Goal: Task Accomplishment & Management: Manage account settings

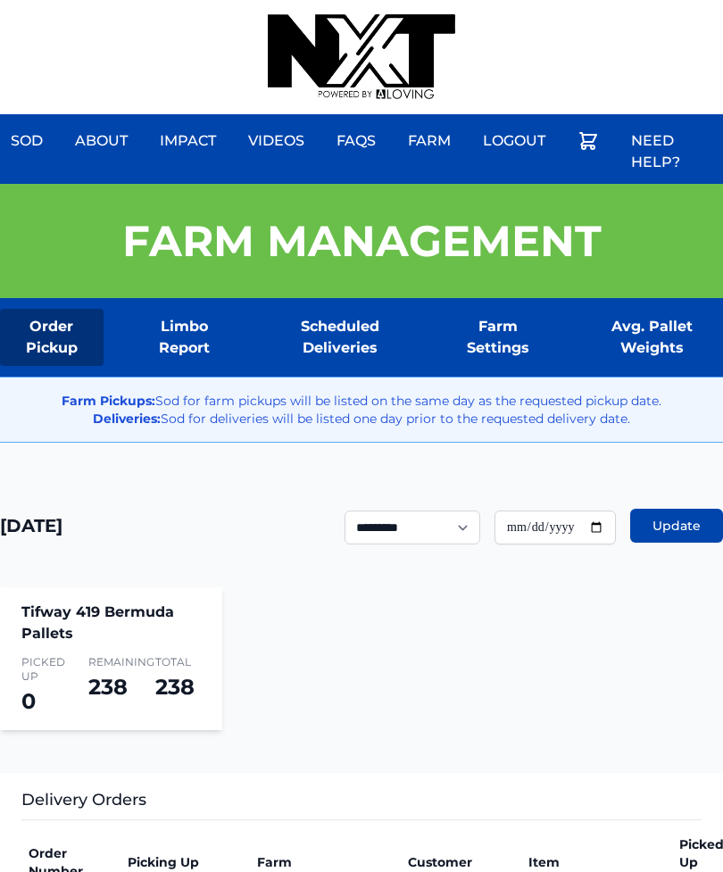
click at [581, 6] on div "Sod About Impact Videos FAQs Need Help? Farm My Account Logout" at bounding box center [361, 57] width 723 height 114
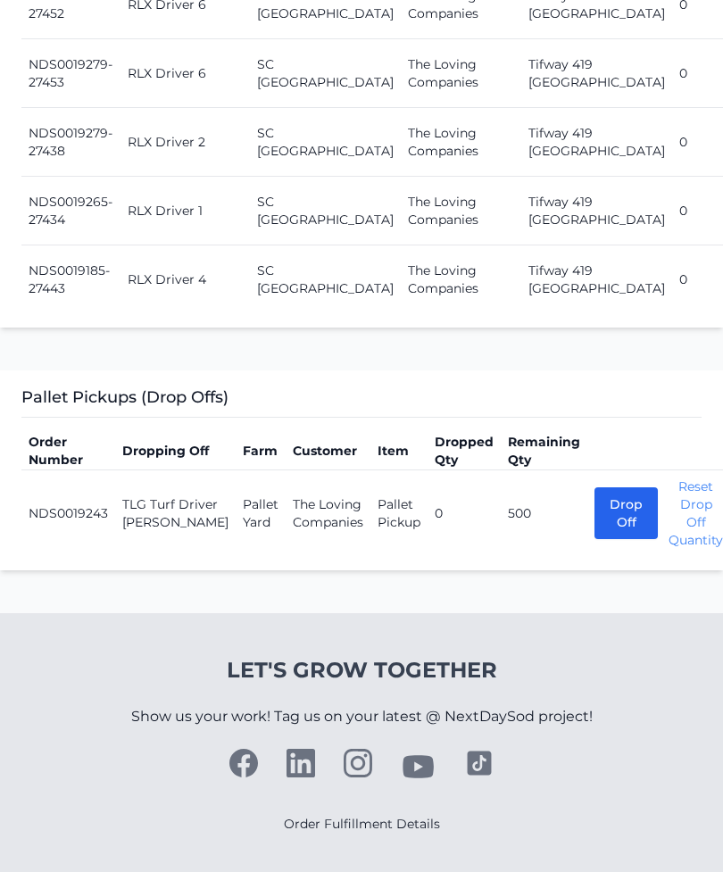
scroll to position [2537, 0]
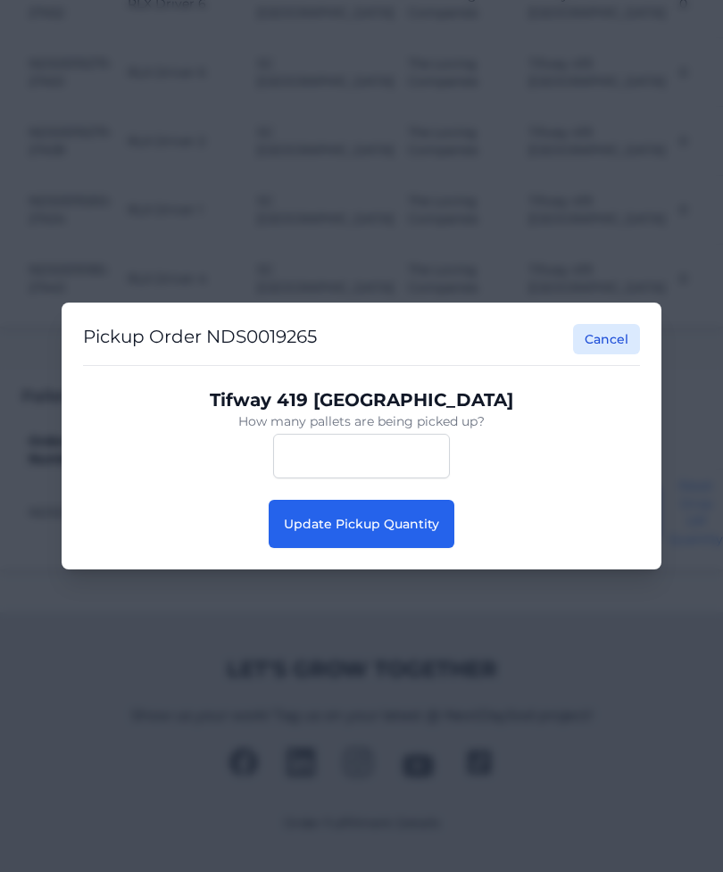
click at [413, 517] on span "Update Pickup Quantity" at bounding box center [361, 524] width 155 height 16
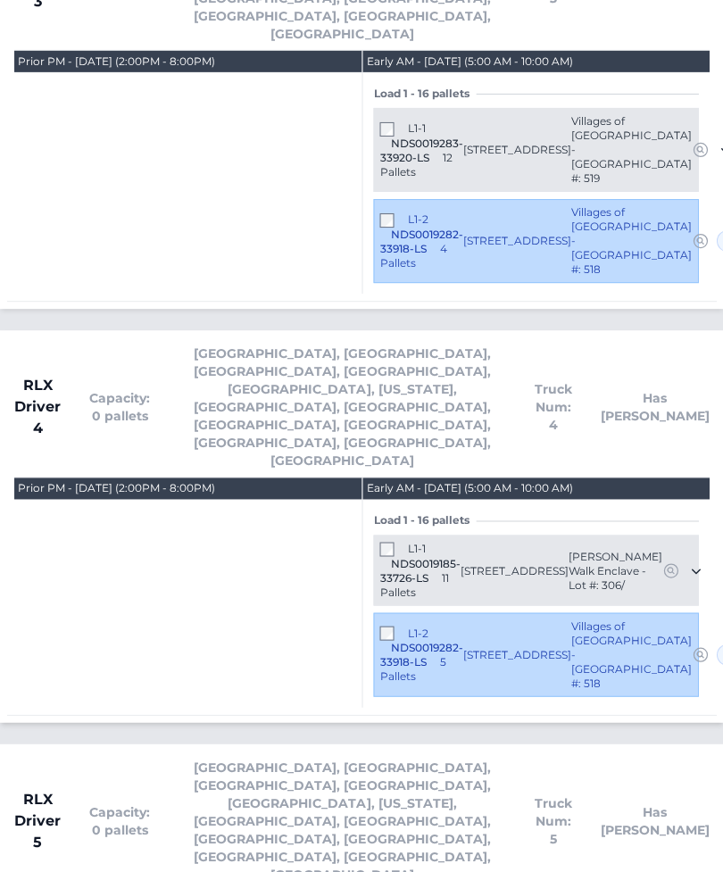
scroll to position [3504, 0]
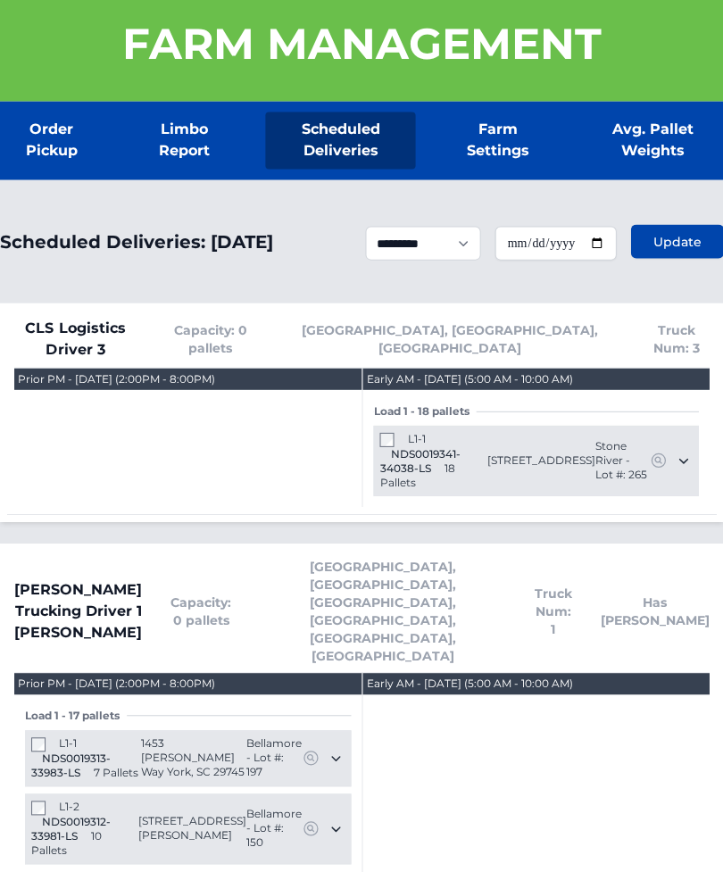
scroll to position [0, 0]
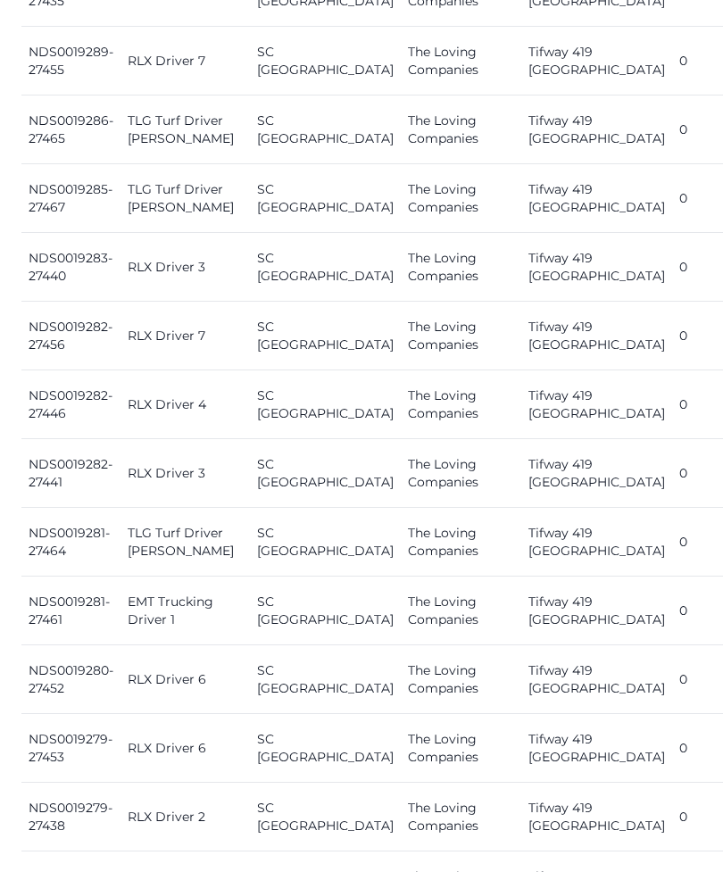
scroll to position [1857, 0]
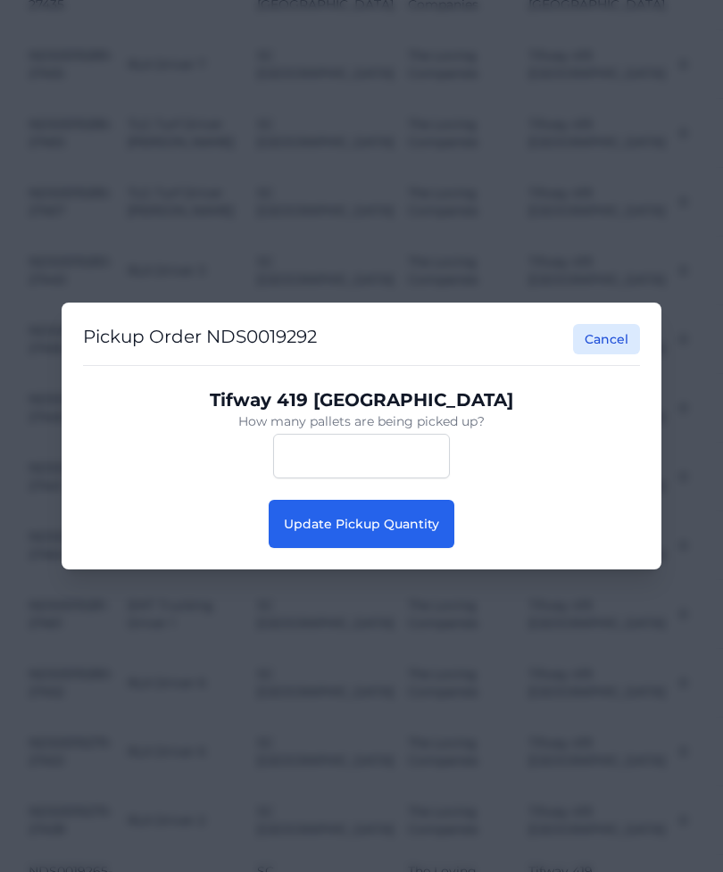
click at [404, 532] on span "Update Pickup Quantity" at bounding box center [361, 524] width 155 height 16
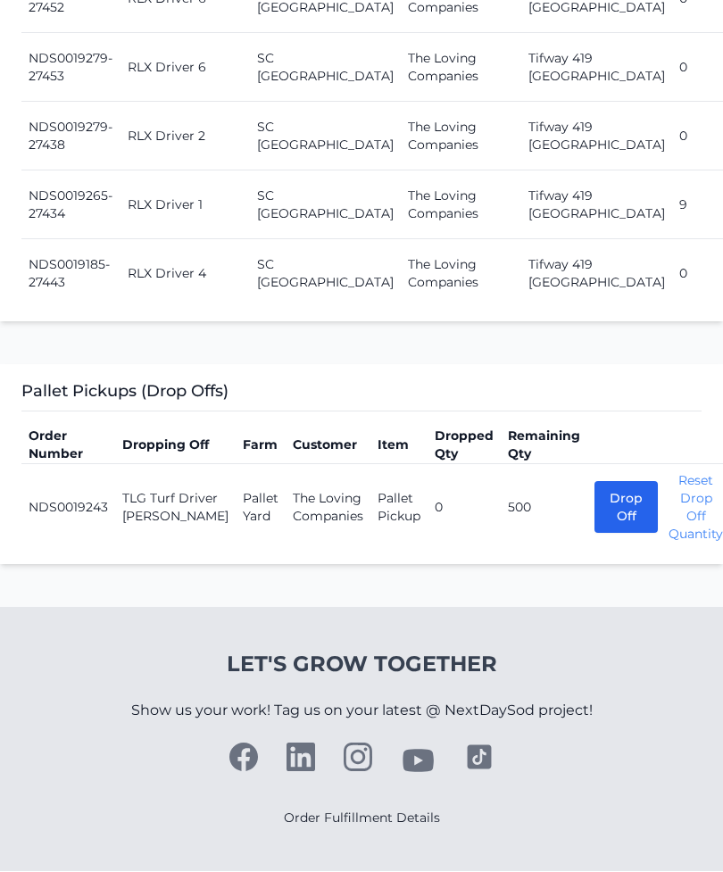
scroll to position [2580, 0]
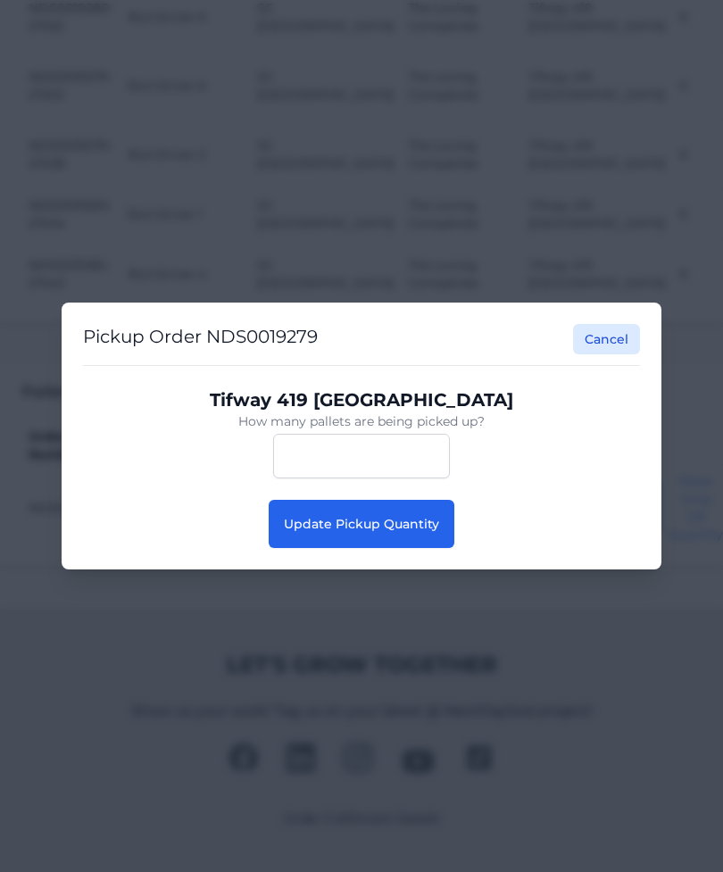
click at [390, 522] on span "Update Pickup Quantity" at bounding box center [361, 524] width 155 height 16
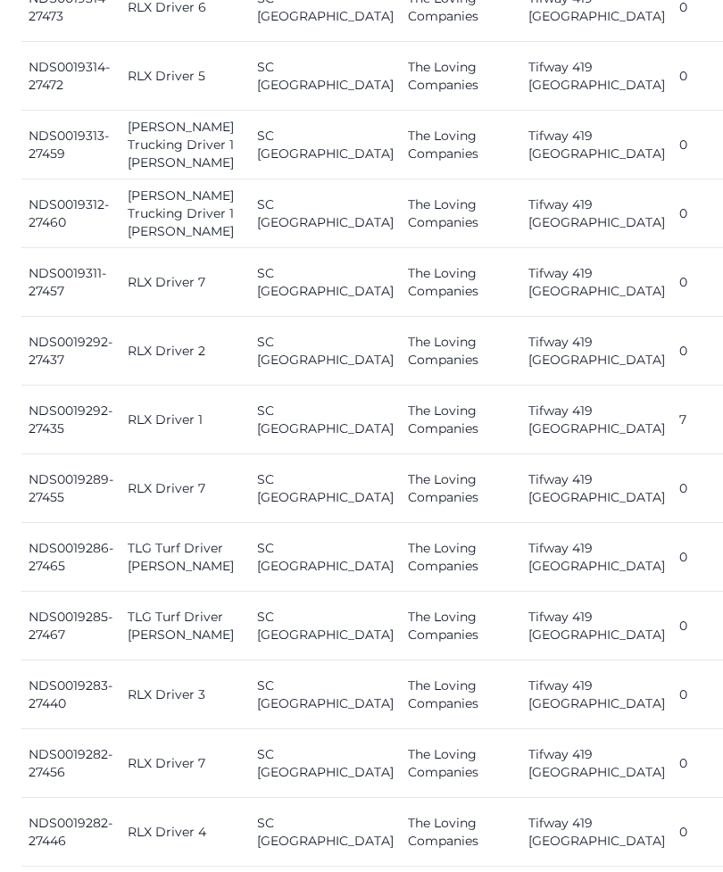
scroll to position [2104, 0]
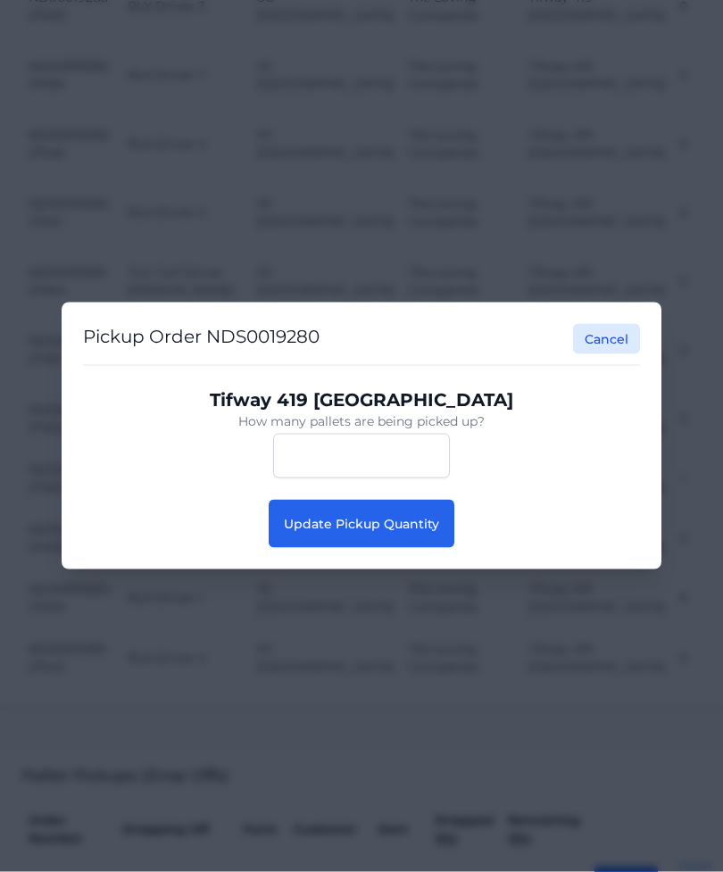
scroll to position [2104, 0]
click at [395, 532] on span "Update Pickup Quantity" at bounding box center [361, 524] width 155 height 16
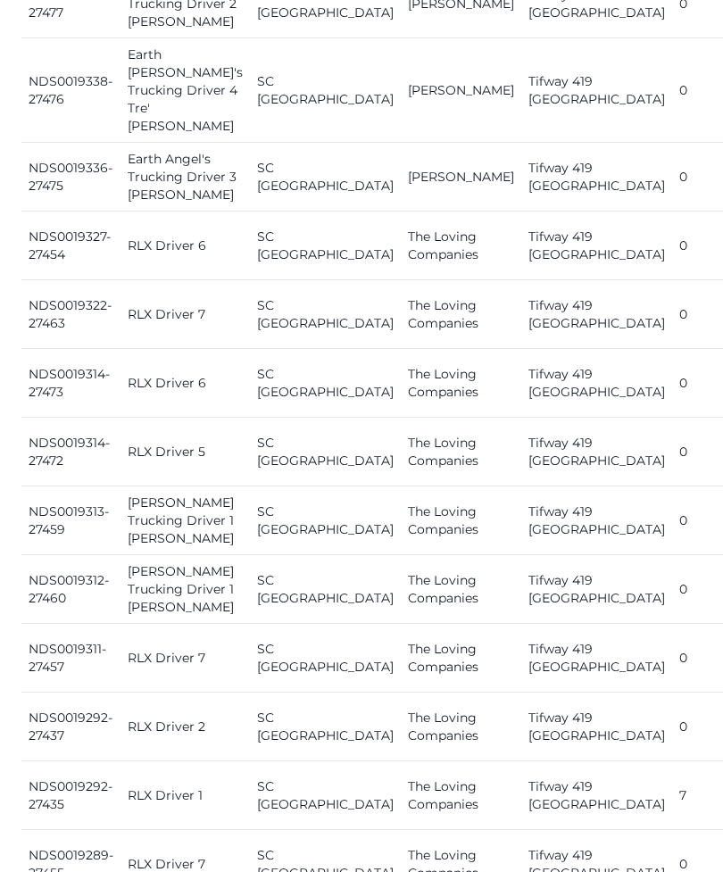
scroll to position [1058, 0]
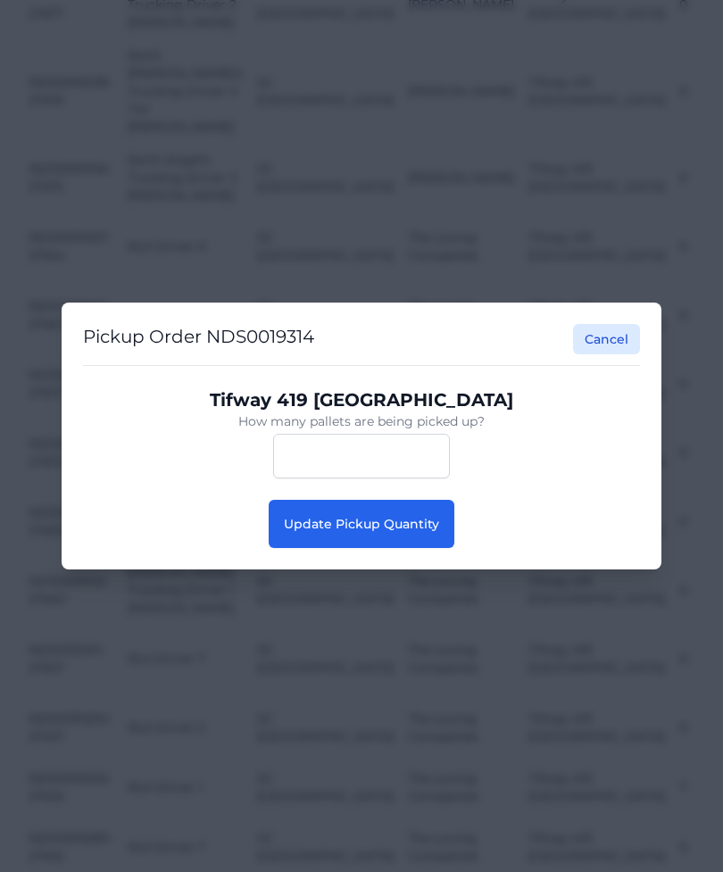
click at [423, 542] on button "Update Pickup Quantity" at bounding box center [362, 524] width 186 height 48
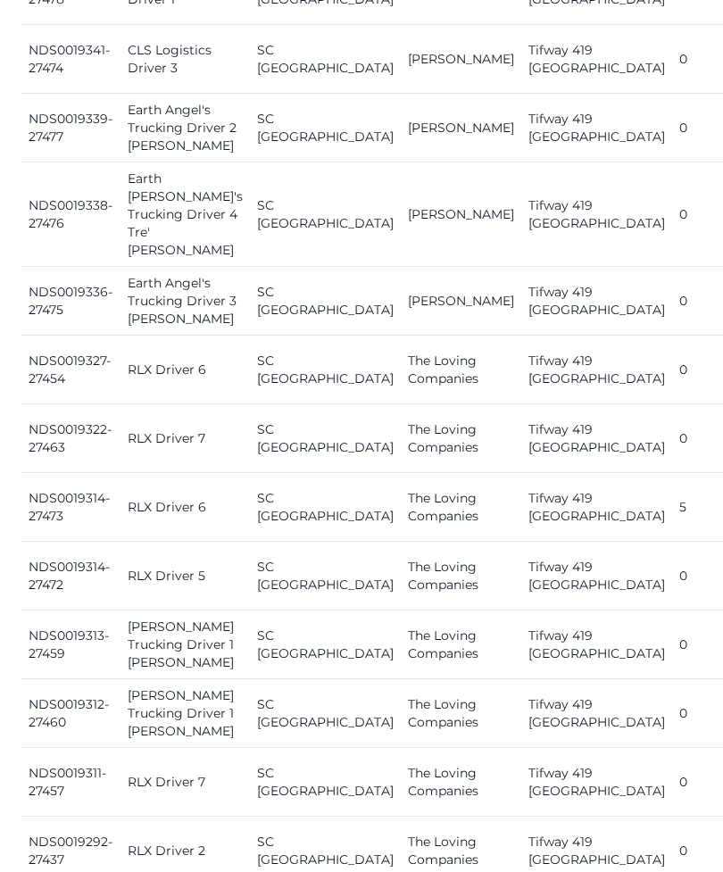
scroll to position [914, 0]
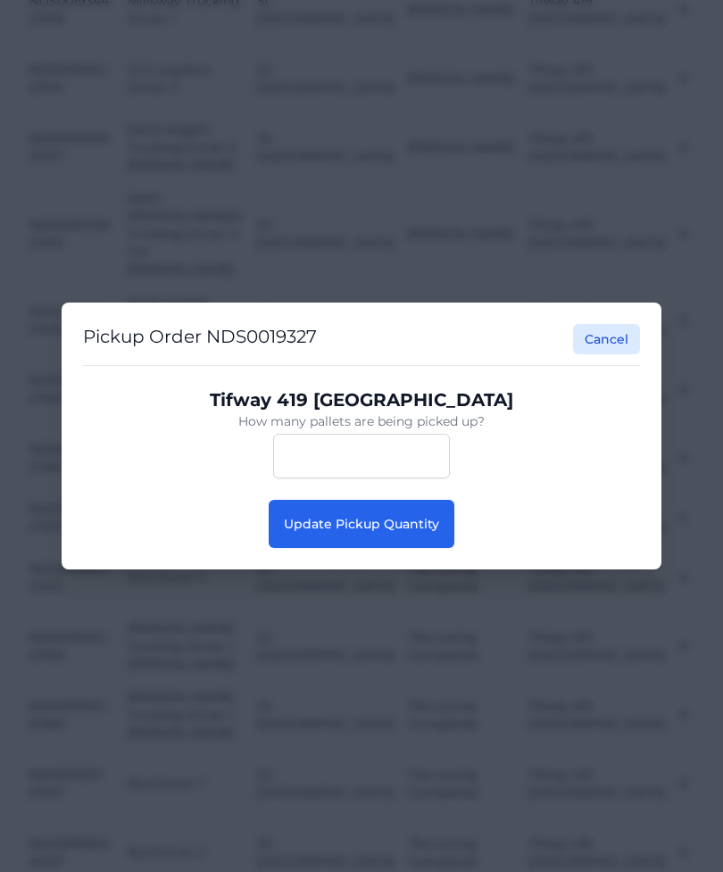
click at [410, 548] on button "Update Pickup Quantity" at bounding box center [362, 524] width 186 height 48
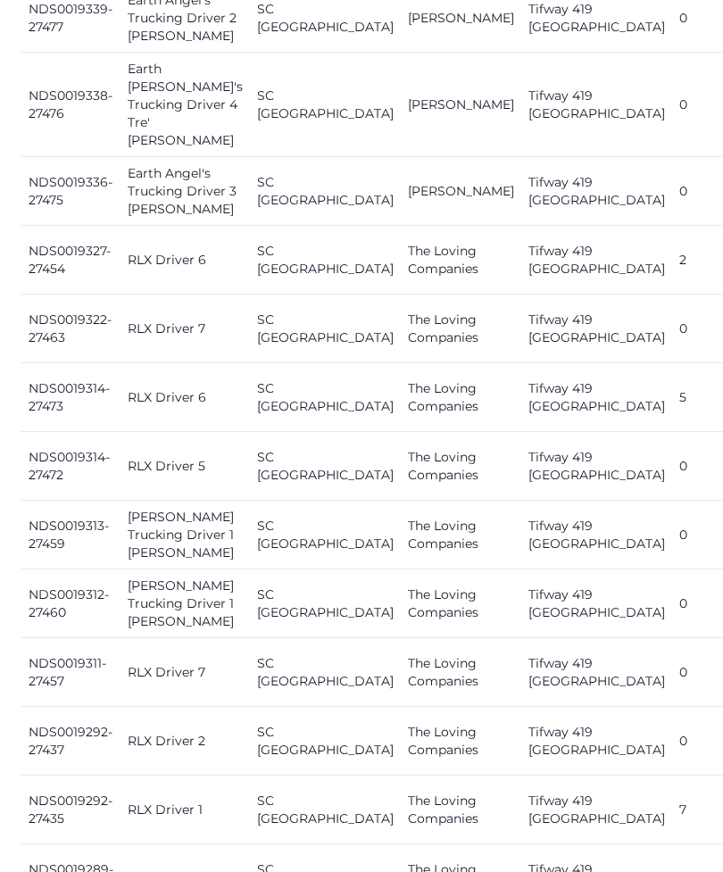
scroll to position [1048, 0]
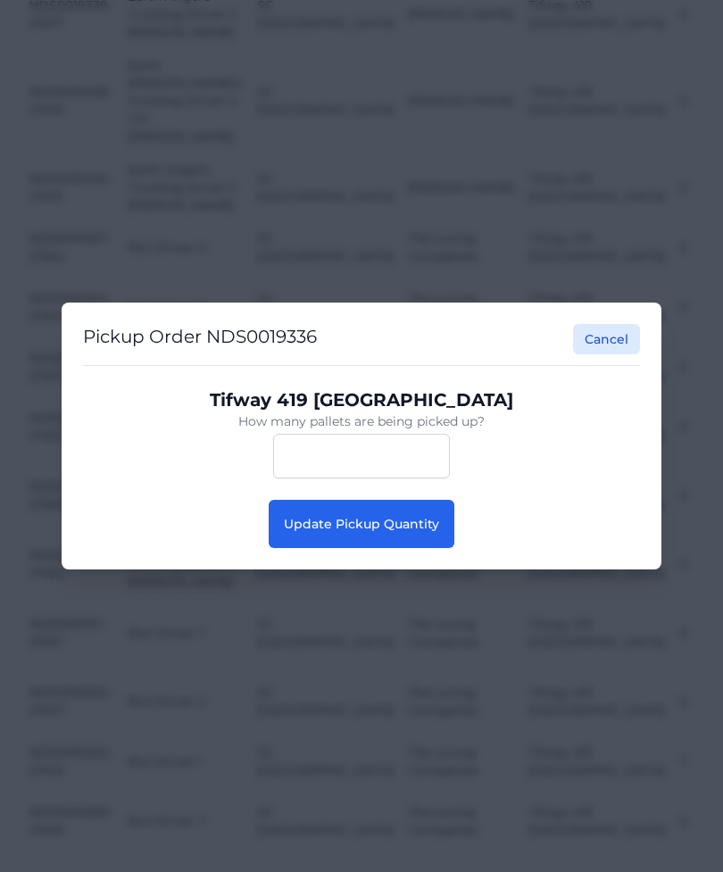
click at [296, 532] on span "Update Pickup Quantity" at bounding box center [361, 524] width 155 height 16
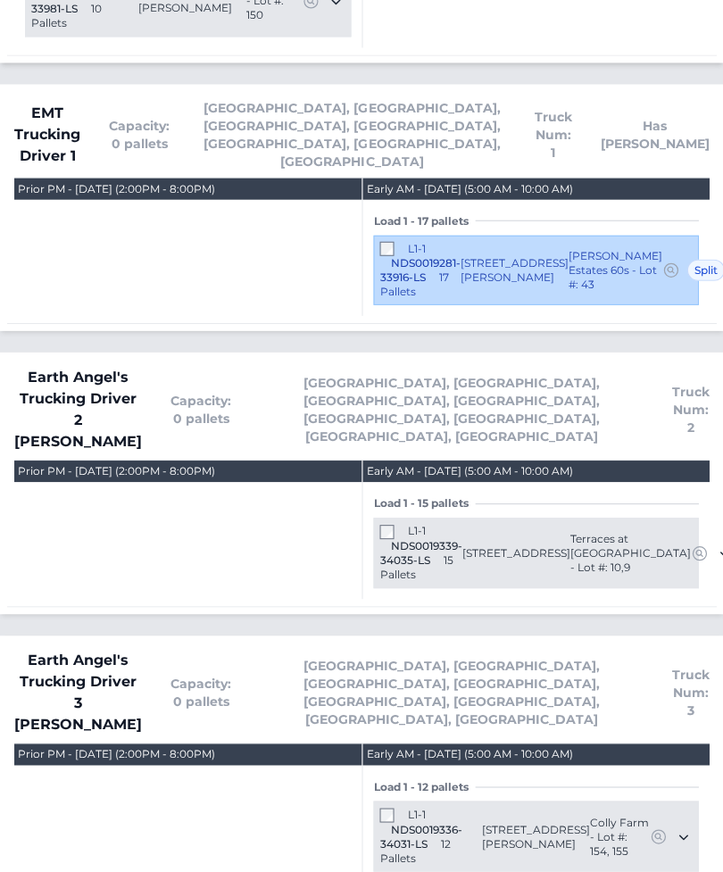
scroll to position [1044, 0]
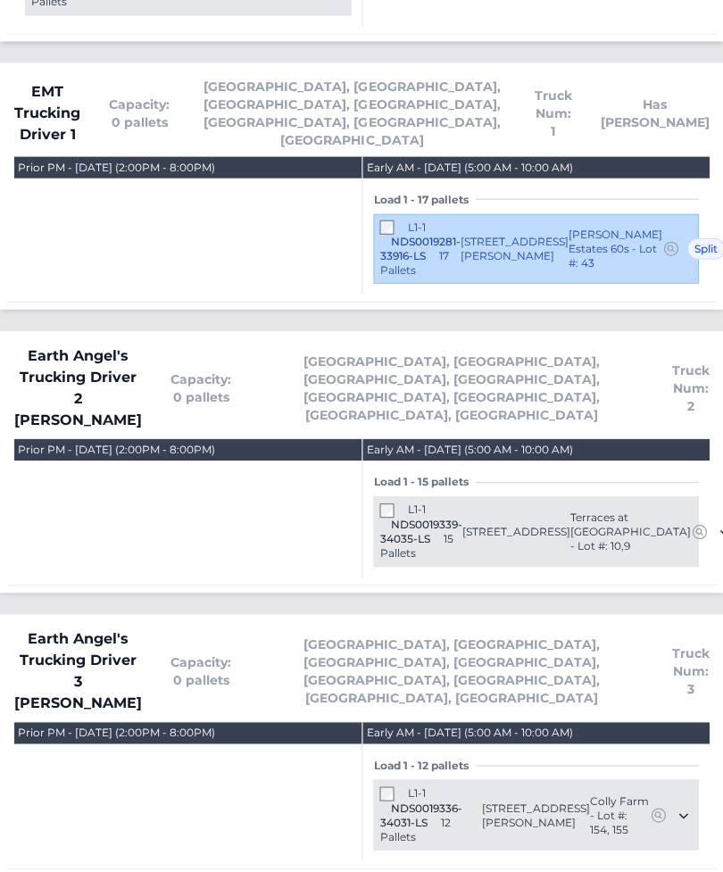
click at [137, 78] on h4 "EMT Trucking Driver 1 Capacity: 0 pallets Charleston, Charlotte, Columbia, Gree…" at bounding box center [361, 117] width 694 height 79
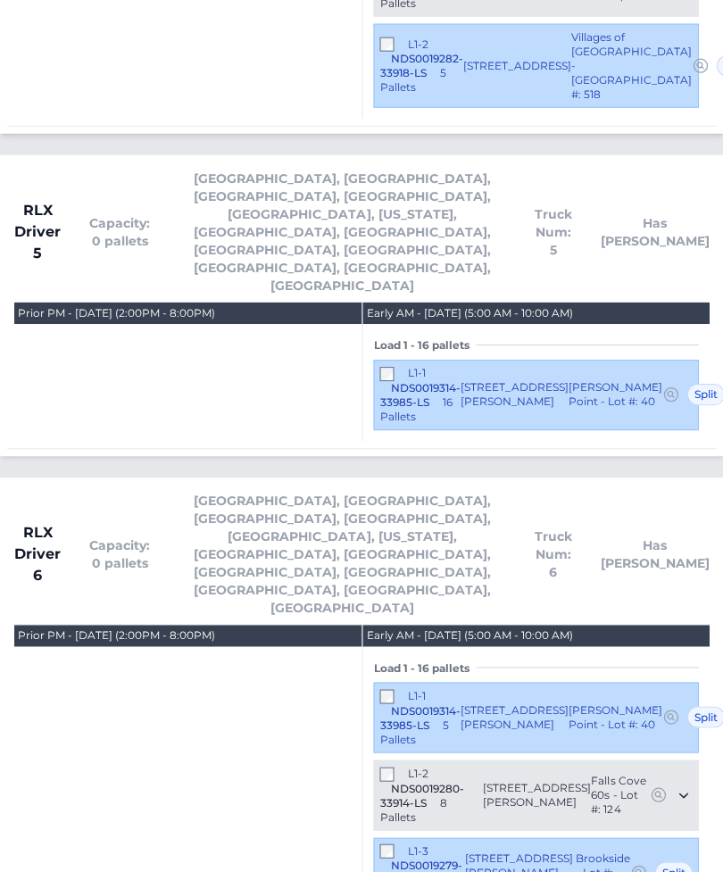
scroll to position [4165, 0]
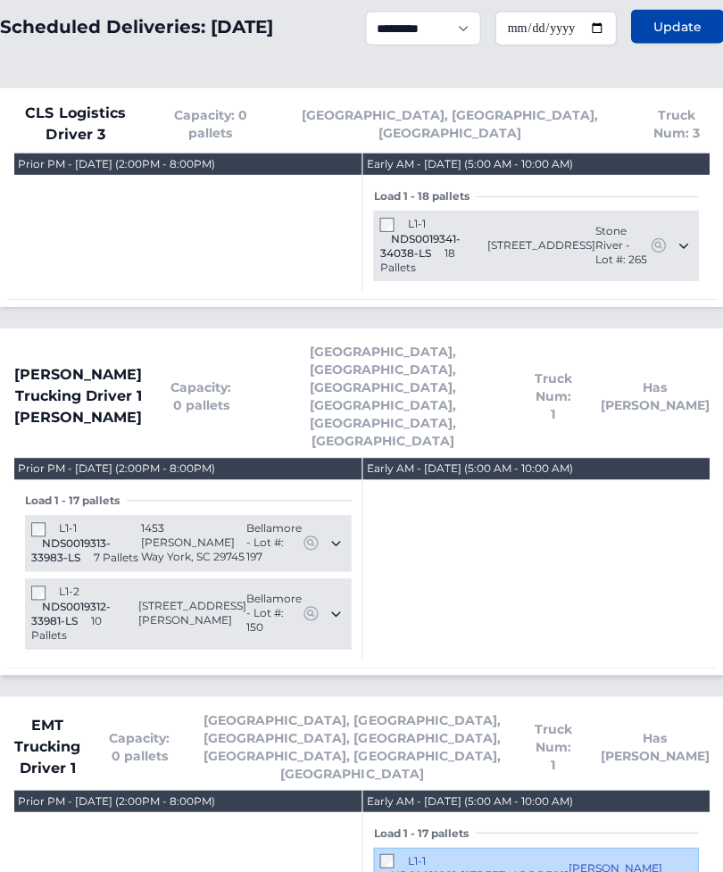
scroll to position [413, 0]
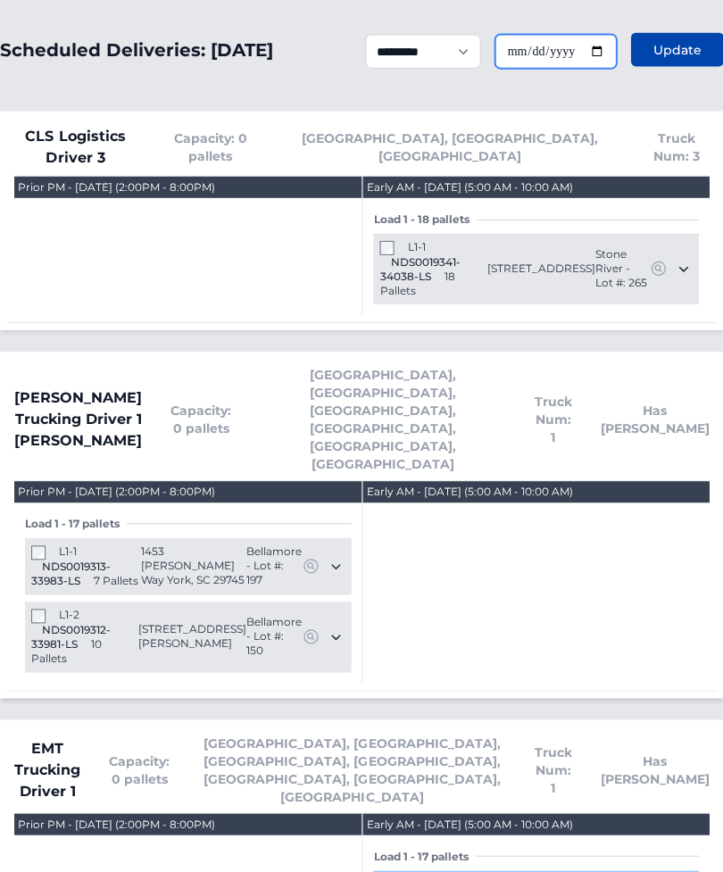
click at [566, 52] on input "**********" at bounding box center [554, 51] width 121 height 34
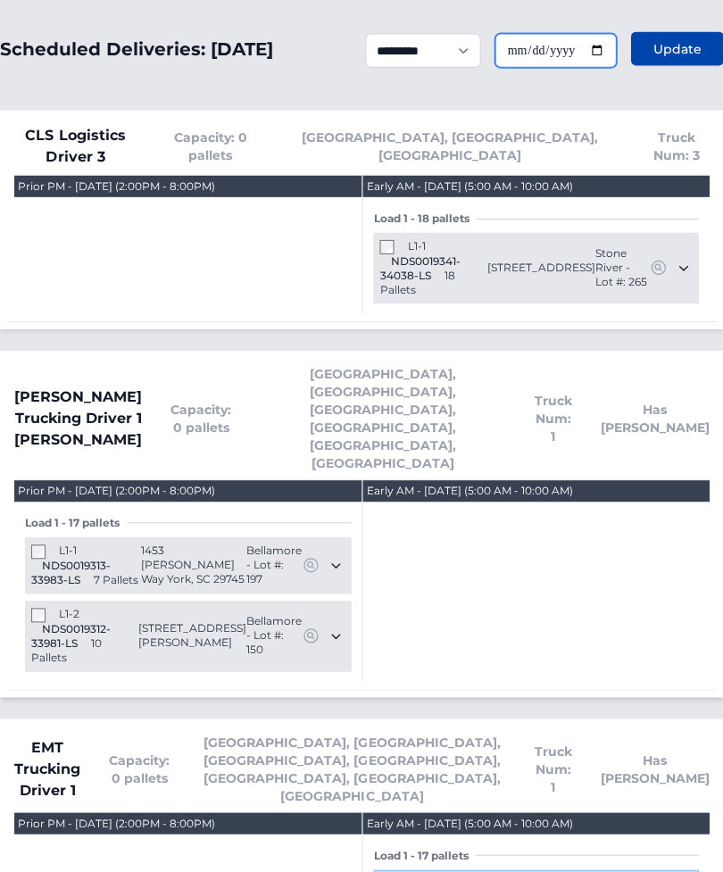
type input "**********"
click at [673, 54] on span "Update" at bounding box center [676, 49] width 48 height 18
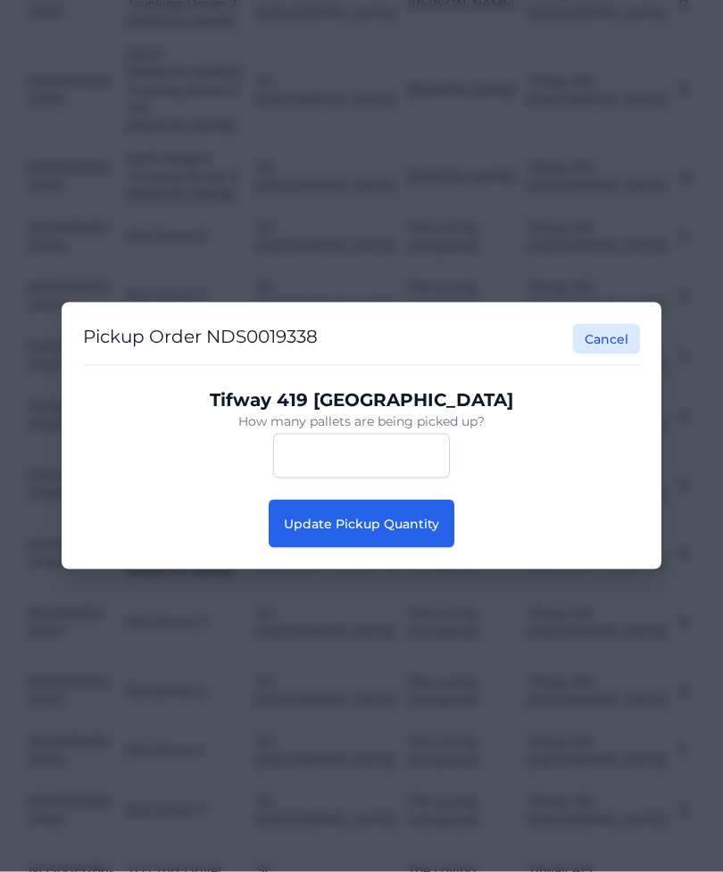
scroll to position [1058, 0]
click at [418, 548] on button "Update Pickup Quantity" at bounding box center [362, 524] width 186 height 48
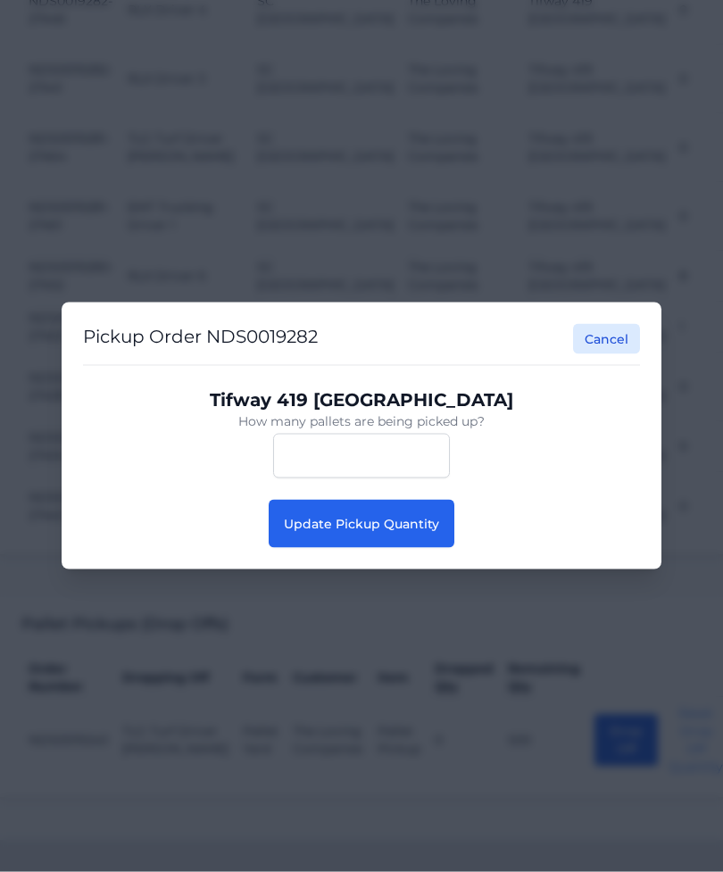
click at [426, 521] on span "Update Pickup Quantity" at bounding box center [361, 524] width 155 height 16
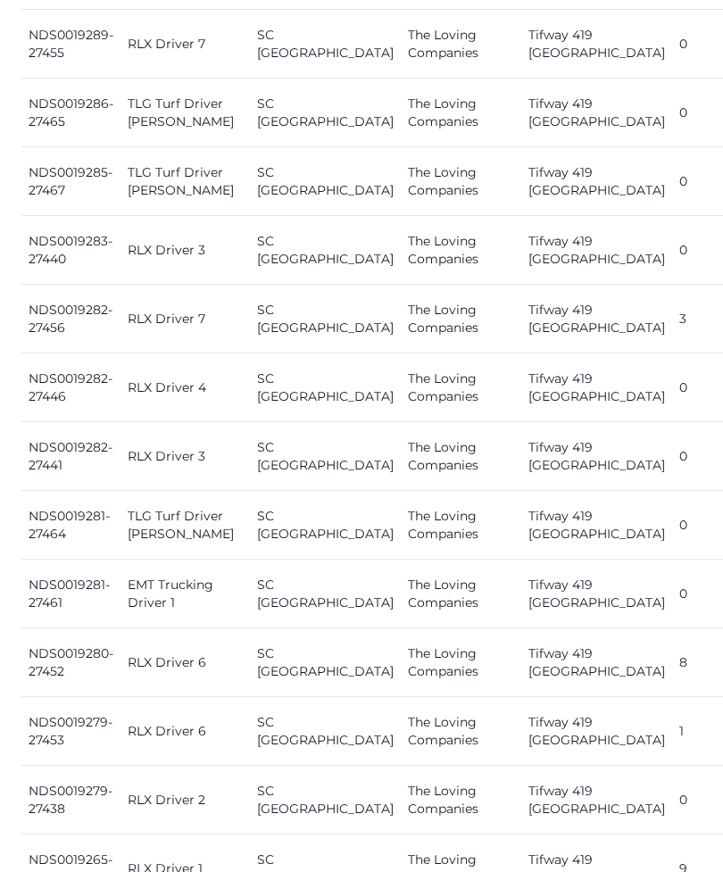
scroll to position [1878, 0]
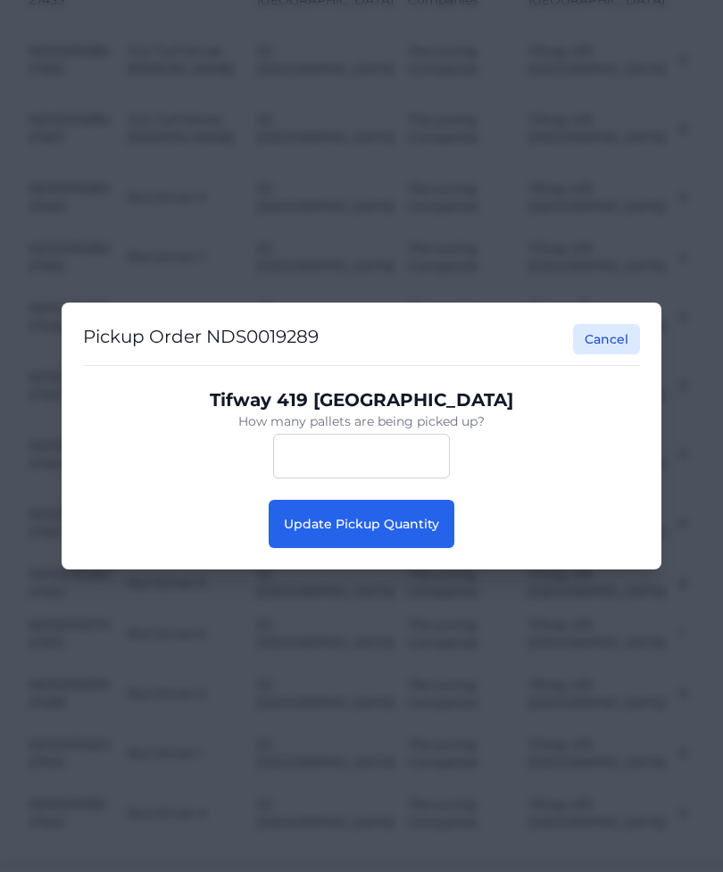
click at [429, 523] on span "Update Pickup Quantity" at bounding box center [361, 524] width 155 height 16
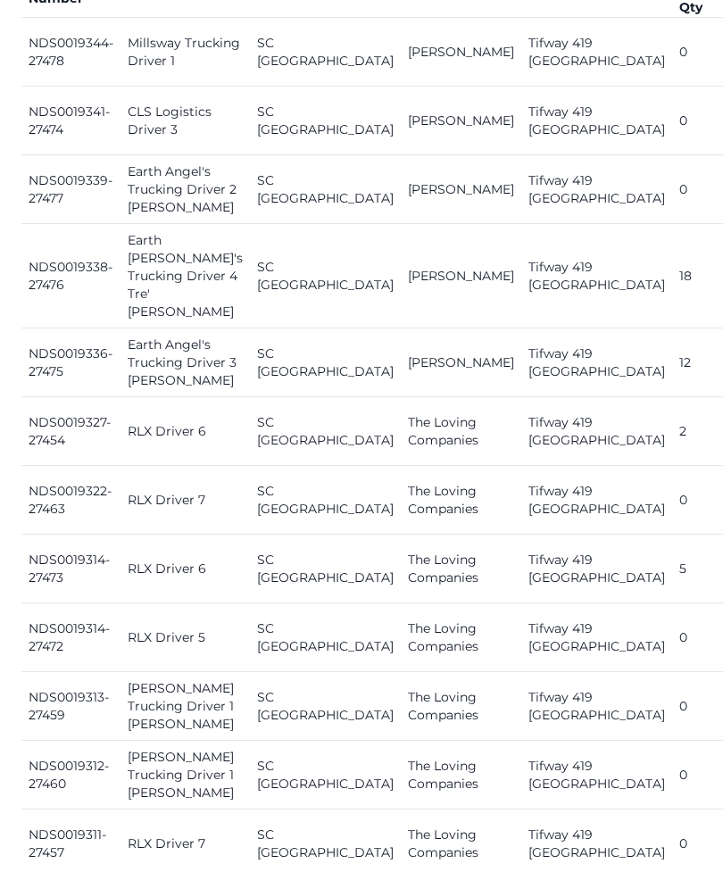
scroll to position [1361, 0]
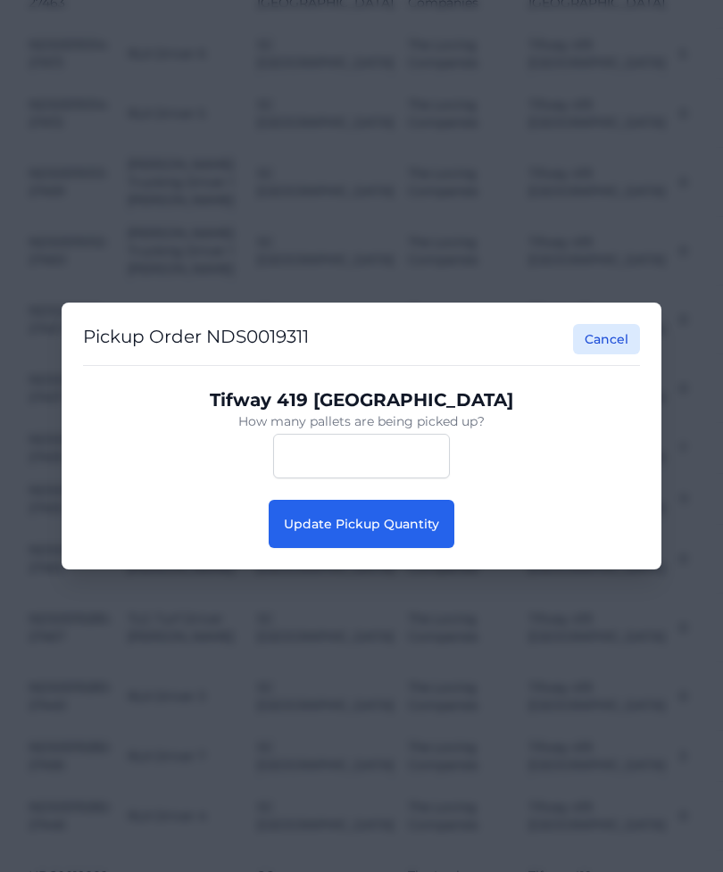
click at [405, 548] on button "Update Pickup Quantity" at bounding box center [362, 524] width 186 height 48
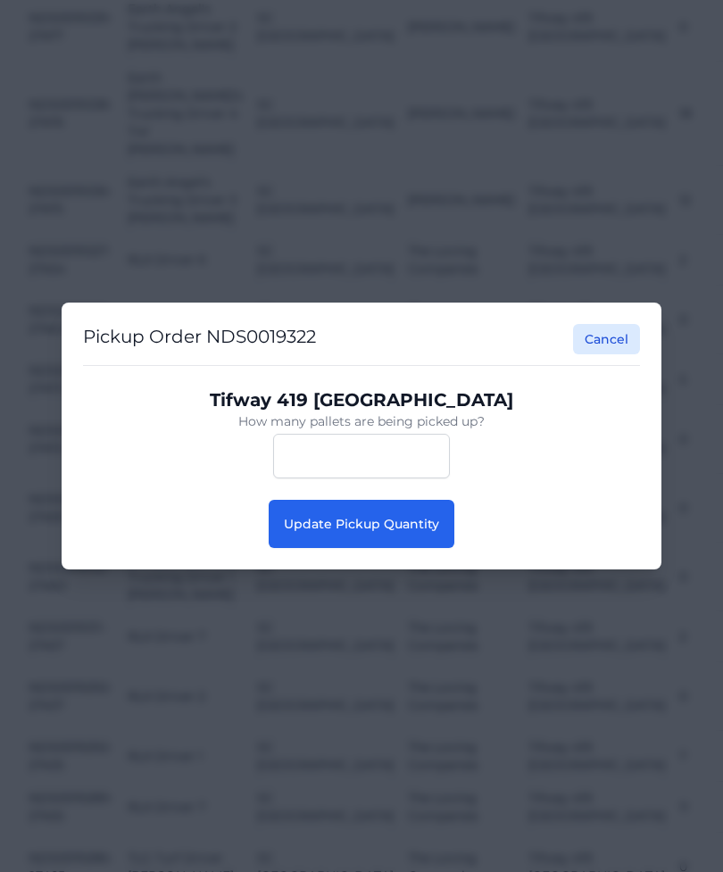
click at [410, 532] on span "Update Pickup Quantity" at bounding box center [361, 524] width 155 height 16
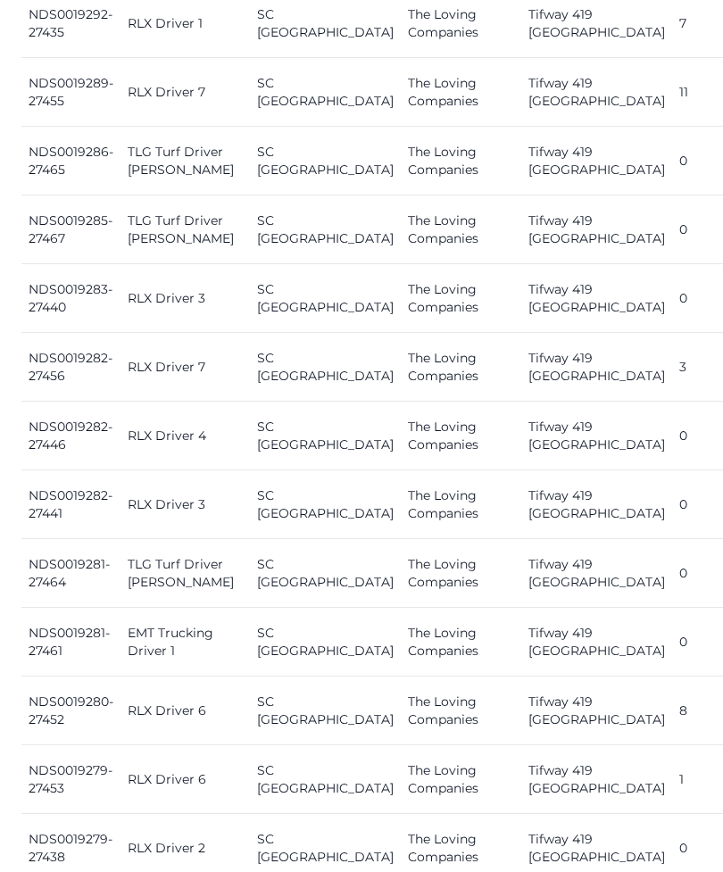
scroll to position [1832, 0]
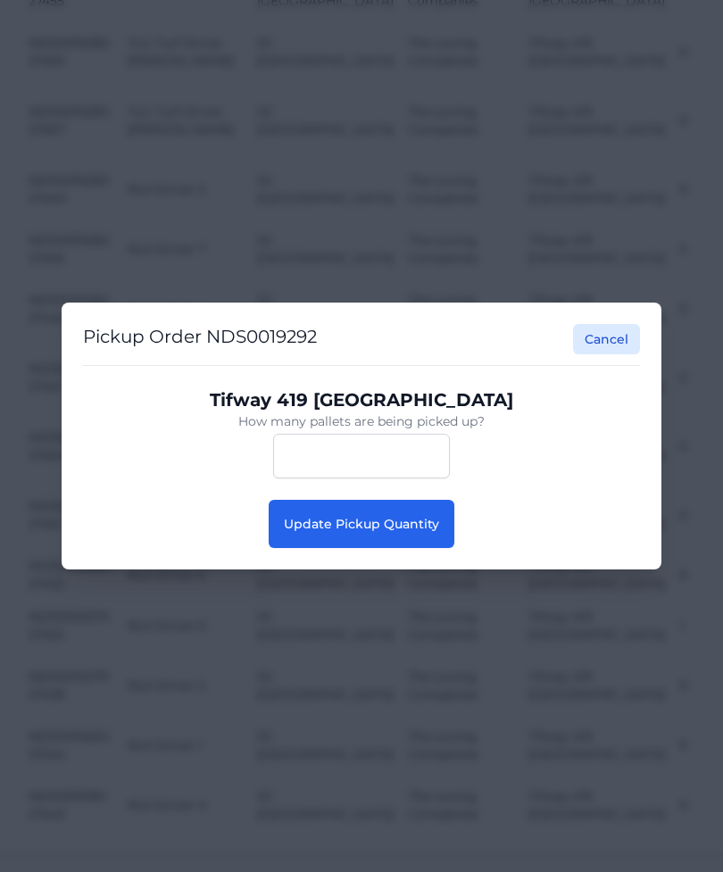
click at [421, 506] on button "Update Pickup Quantity" at bounding box center [362, 524] width 186 height 48
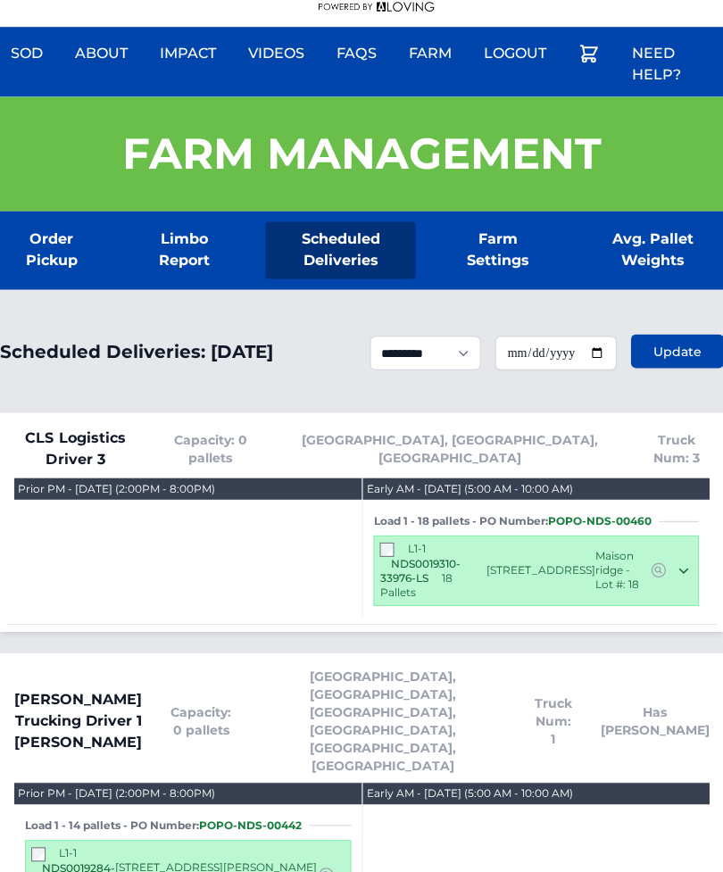
scroll to position [87, 0]
click at [587, 362] on input "**********" at bounding box center [554, 353] width 121 height 34
type input "**********"
click at [666, 367] on button "Update" at bounding box center [676, 351] width 93 height 34
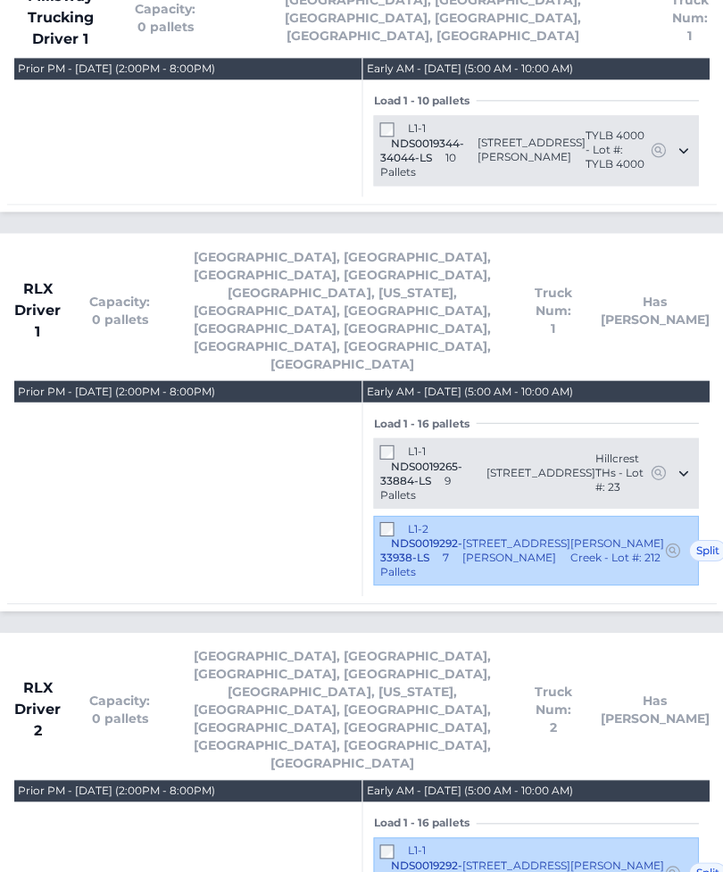
scroll to position [2379, 0]
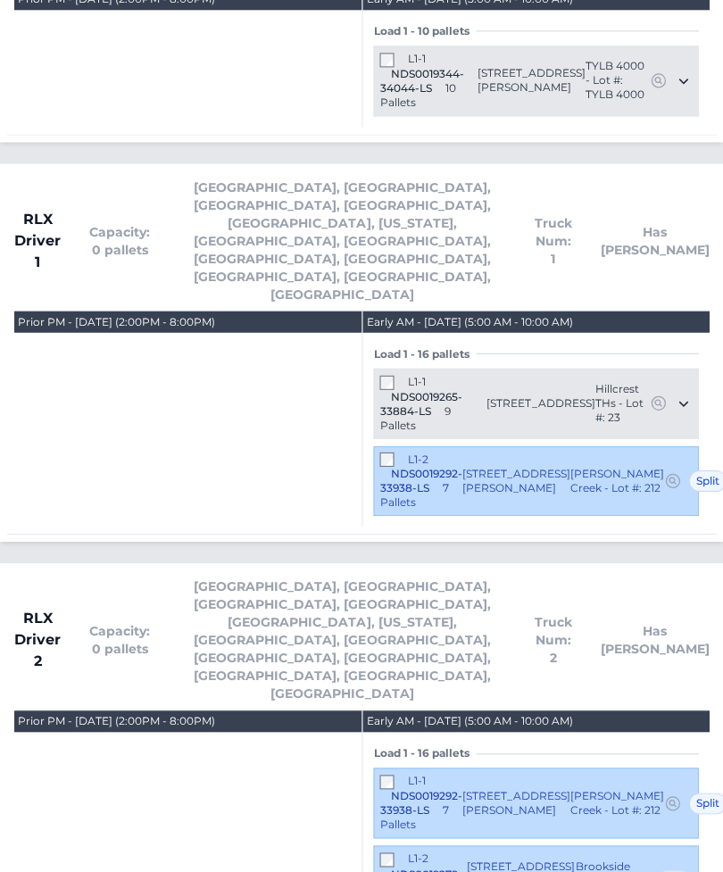
click at [126, 311] on div "Prior PM - Wednesday October 1, 2025 (2:00PM - 8:00PM)" at bounding box center [187, 419] width 347 height 216
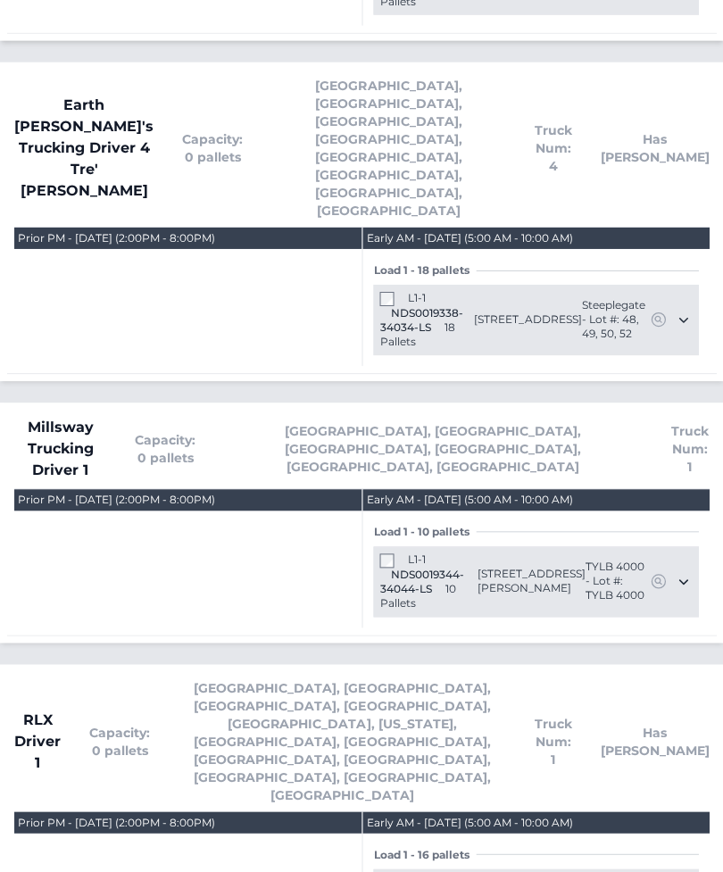
scroll to position [1857, 0]
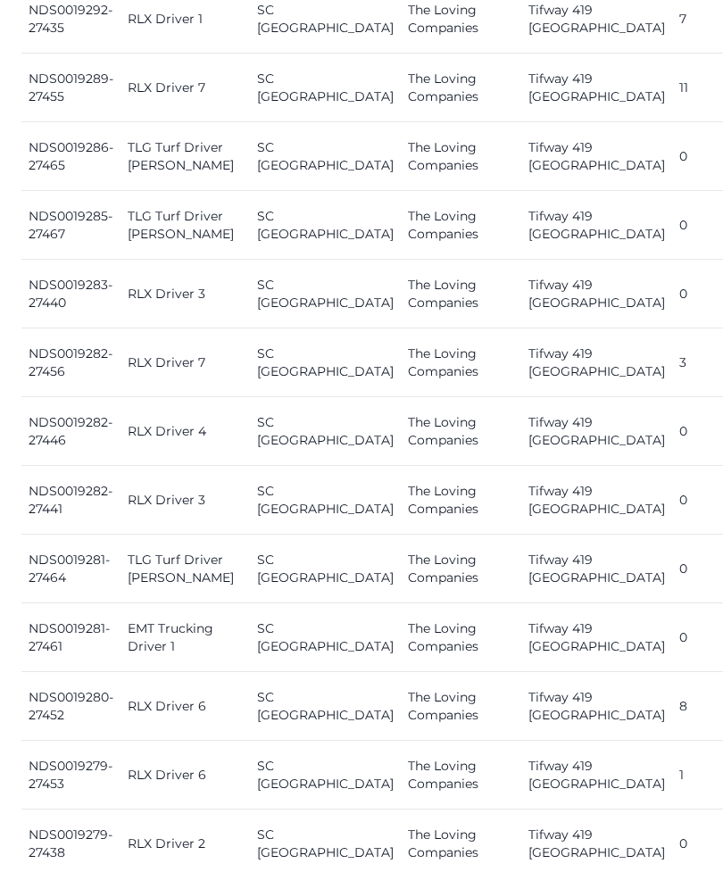
scroll to position [1837, 0]
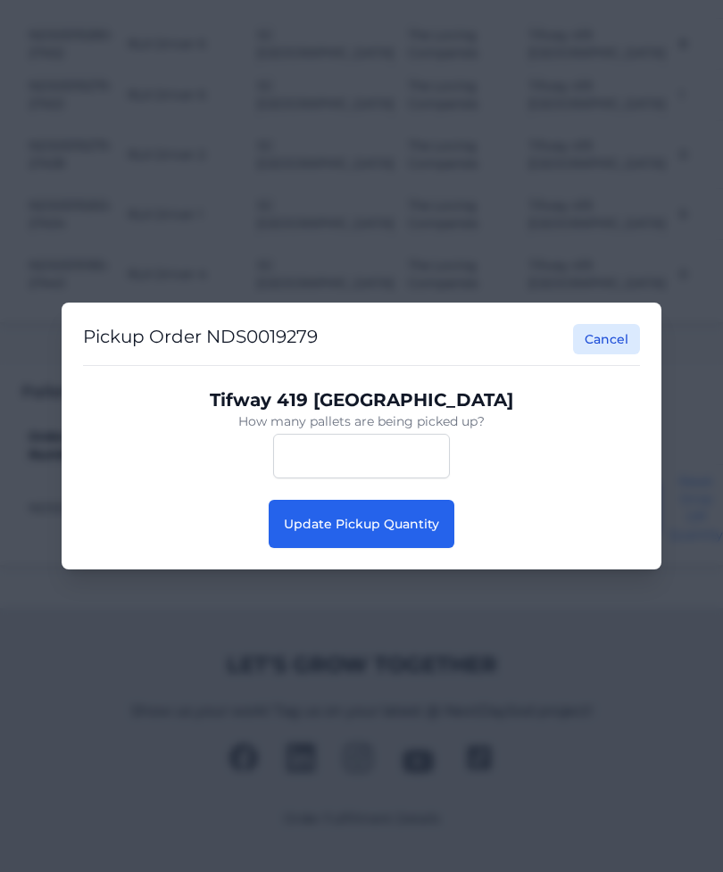
click at [416, 532] on span "Update Pickup Quantity" at bounding box center [361, 524] width 155 height 16
